Goal: Information Seeking & Learning: Learn about a topic

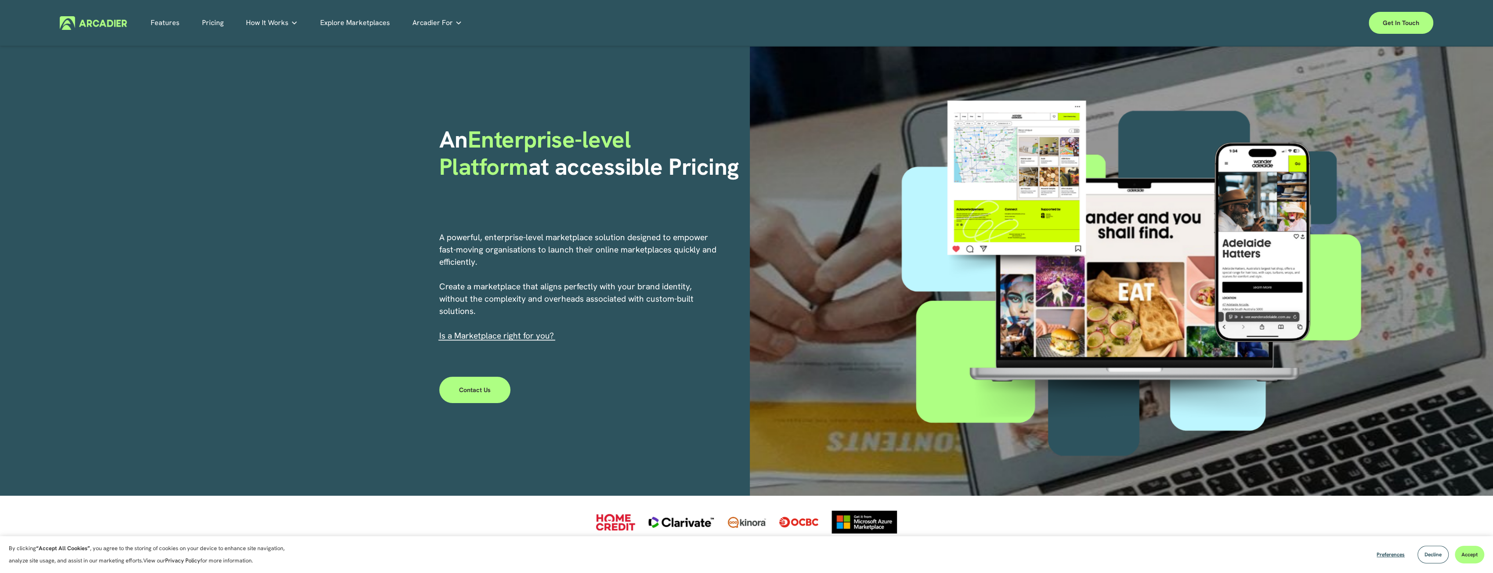
click at [211, 21] on link "Pricing" at bounding box center [213, 23] width 22 height 14
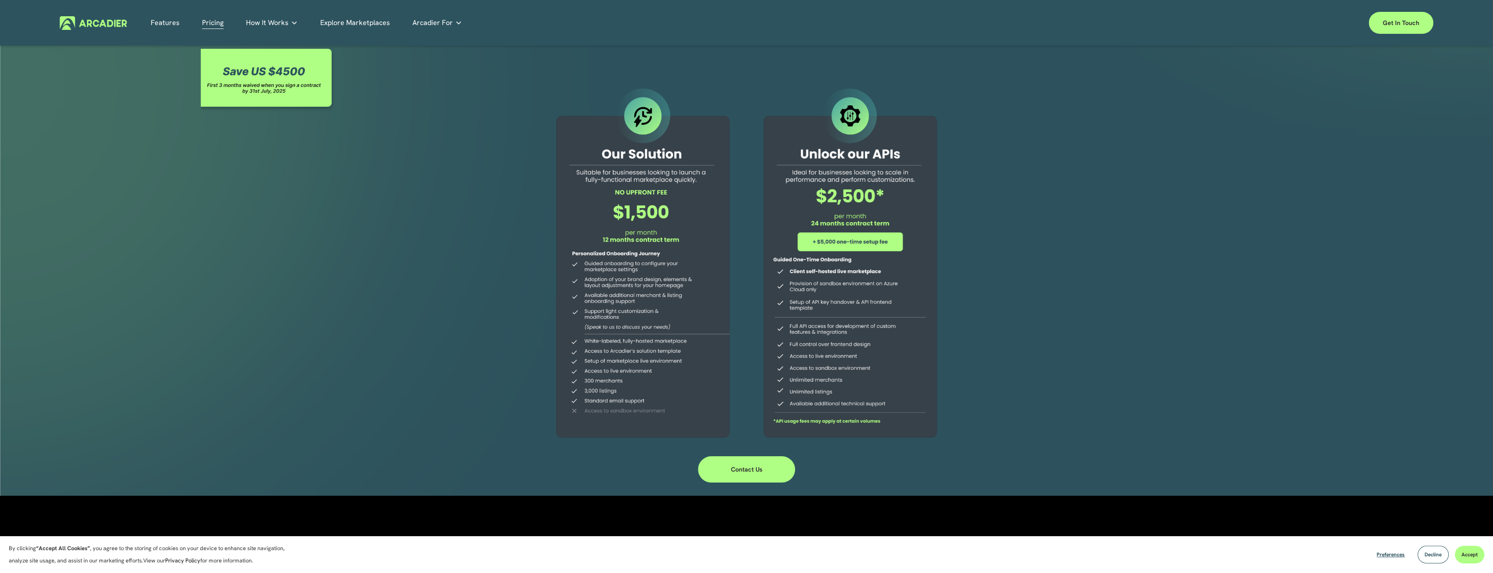
click at [168, 26] on link "Features" at bounding box center [165, 23] width 29 height 14
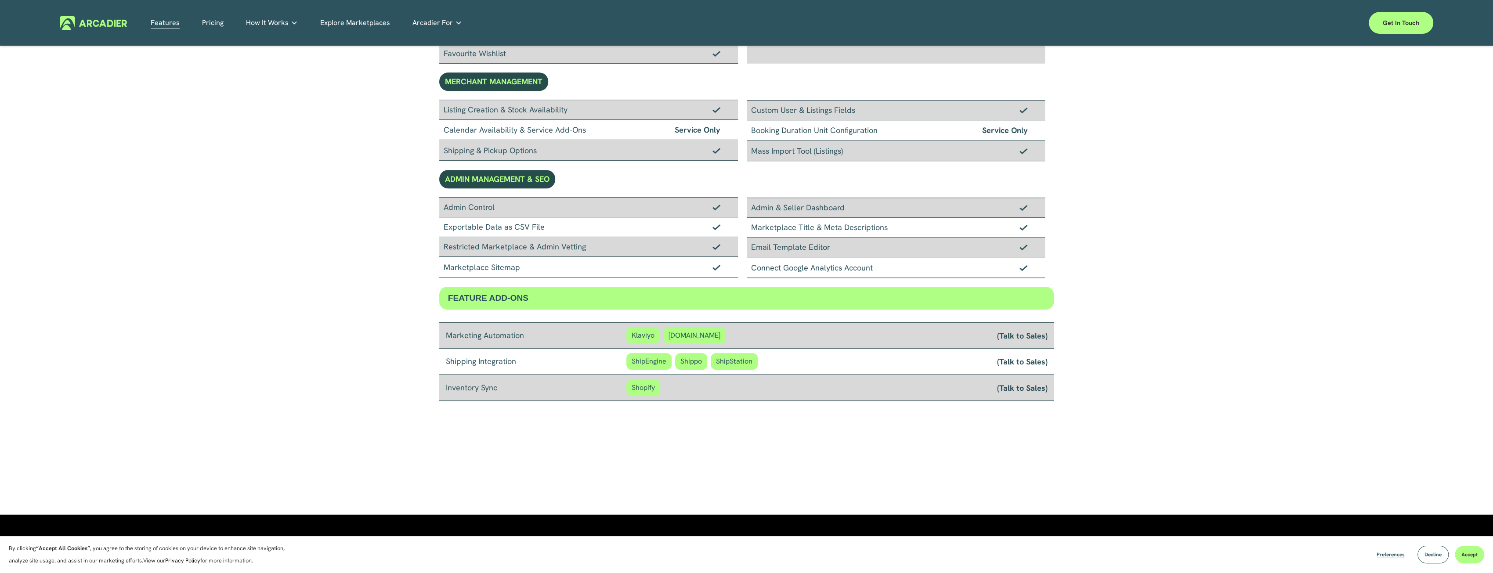
scroll to position [715, 0]
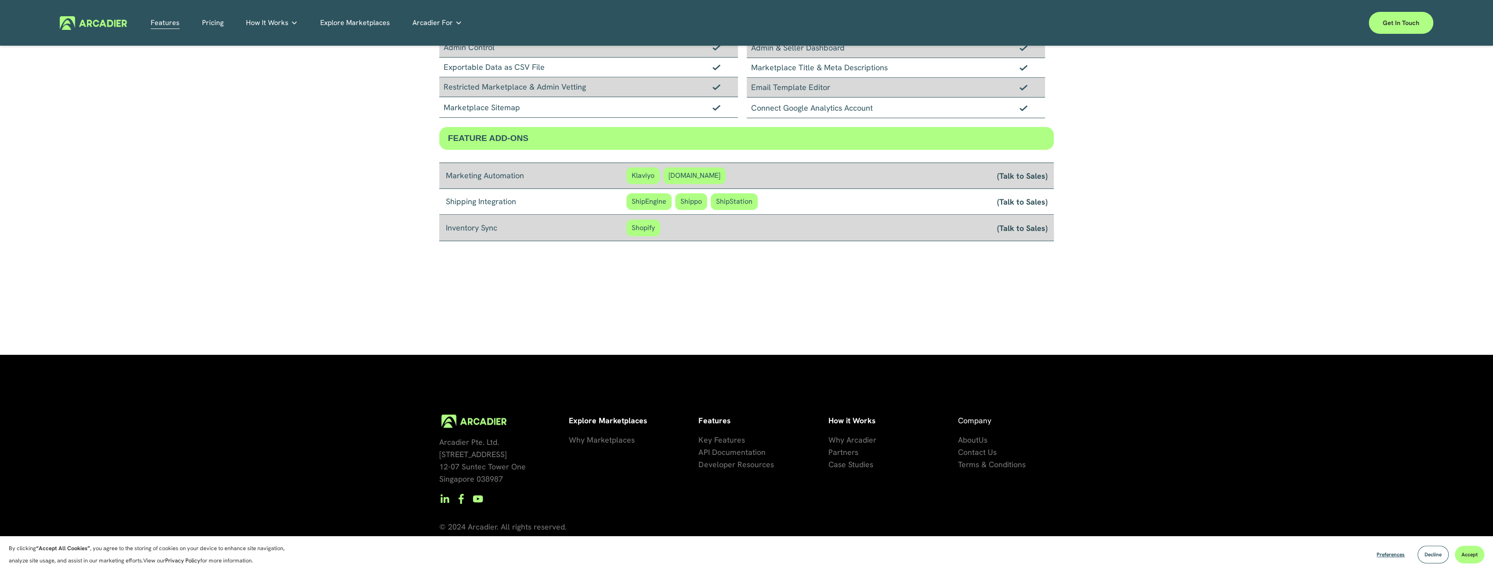
click at [734, 452] on span "API Documentation" at bounding box center [731, 452] width 67 height 10
